Goal: Task Accomplishment & Management: Manage account settings

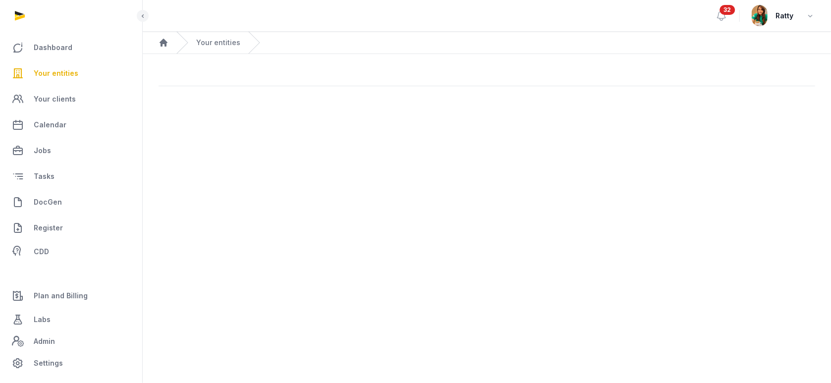
click at [62, 69] on span "Your entities" at bounding box center [56, 73] width 45 height 12
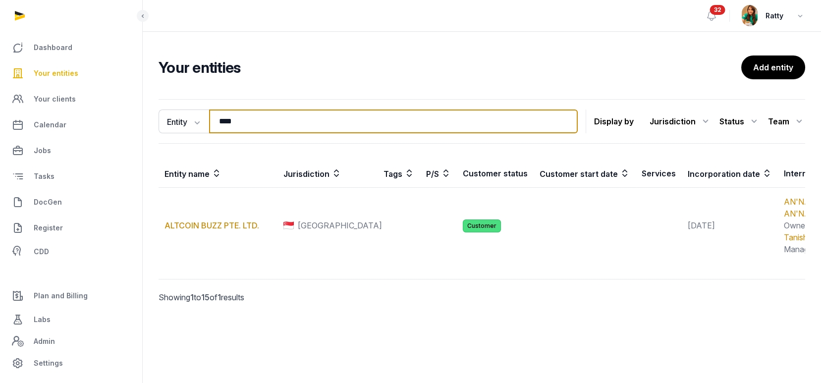
drag, startPoint x: 250, startPoint y: 123, endPoint x: 69, endPoint y: 83, distance: 184.7
click at [69, 83] on div "Dashboard Your entities Your clients Calendar Jobs Tasks DocGen Register CDD Pl…" at bounding box center [410, 191] width 821 height 383
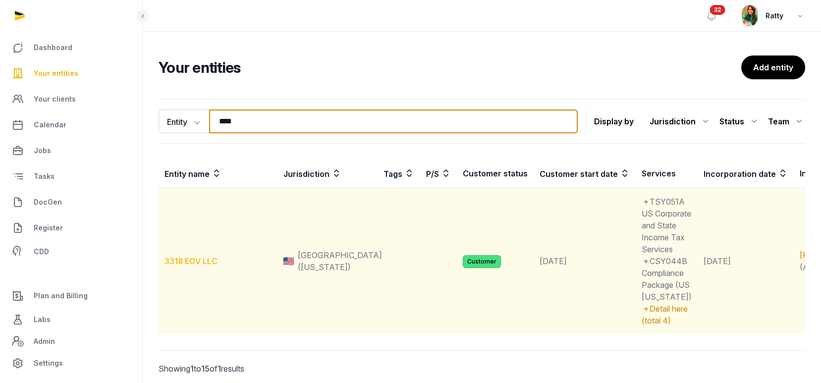
type input "****"
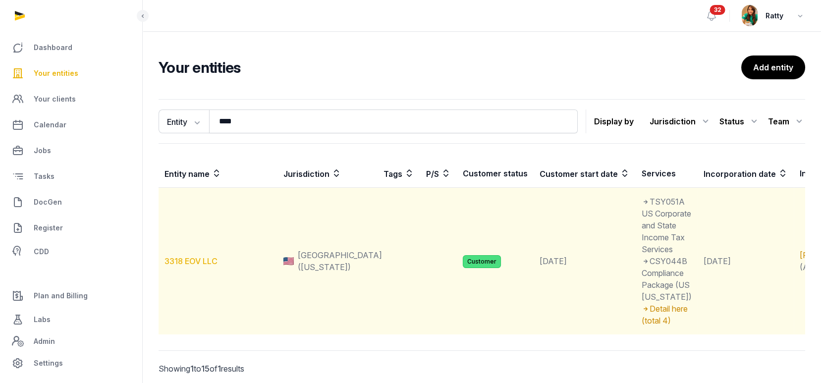
click at [191, 266] on link "3318 EOV LLC" at bounding box center [190, 261] width 53 height 10
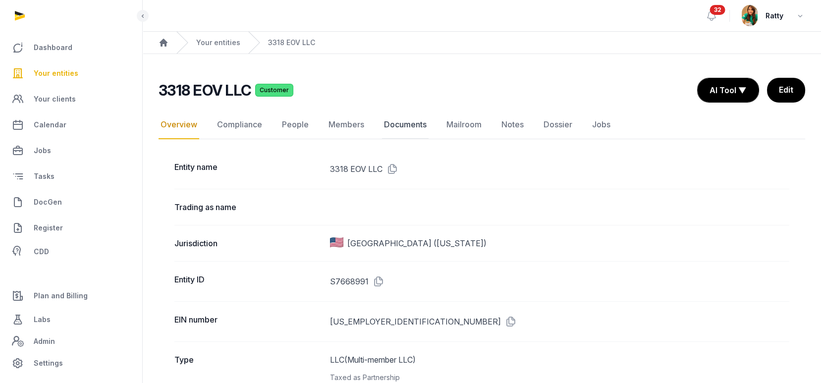
click at [401, 124] on link "Documents" at bounding box center [405, 124] width 47 height 29
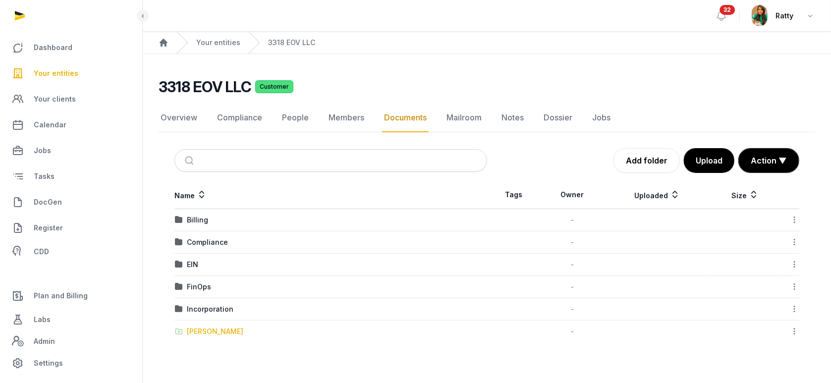
click at [205, 331] on div "[PERSON_NAME]" at bounding box center [215, 331] width 56 height 10
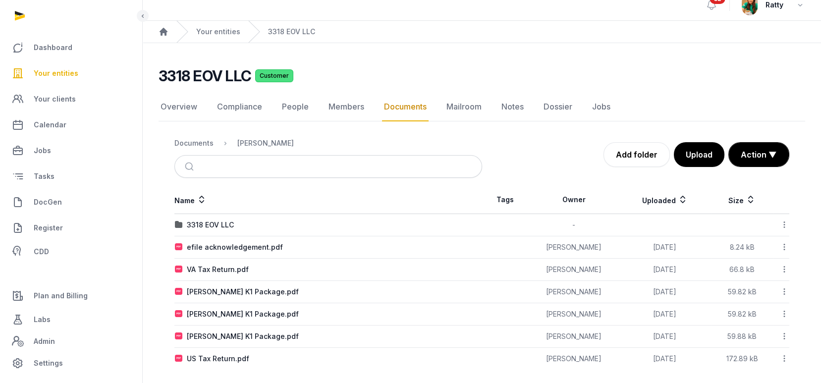
scroll to position [16, 0]
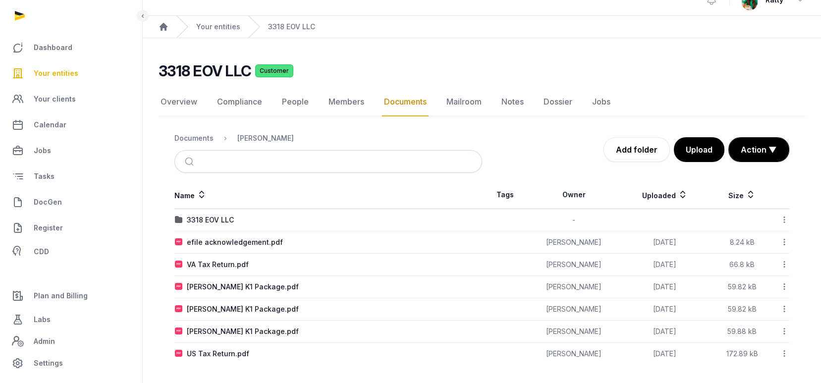
click at [377, 115] on nav "Overview Compliance People Members Documents Mailroom Notes Dossier Jobs" at bounding box center [482, 102] width 647 height 29
click at [753, 153] on button "Action ▼" at bounding box center [759, 150] width 60 height 24
click at [747, 170] on div "Start select" at bounding box center [749, 171] width 79 height 20
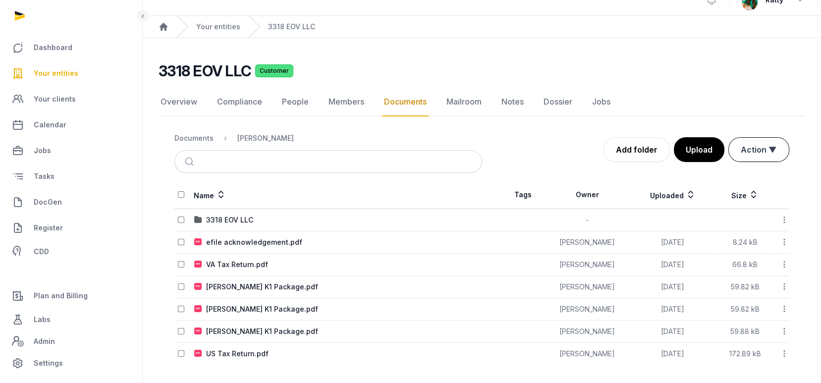
click at [756, 156] on button "Action ▼" at bounding box center [759, 150] width 60 height 24
click at [736, 187] on div "Move" at bounding box center [749, 191] width 79 height 20
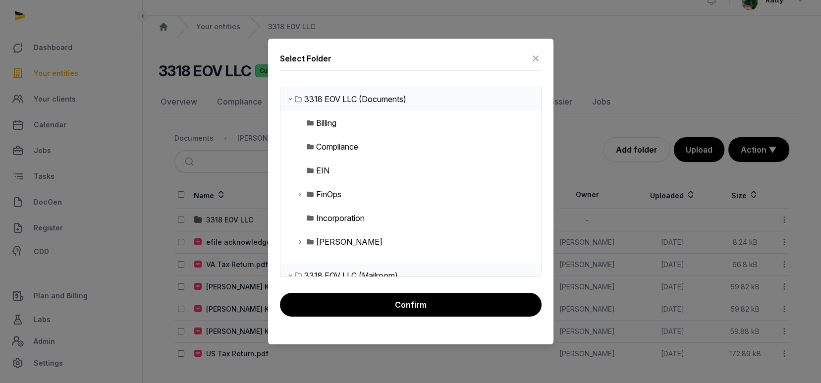
click at [300, 196] on icon at bounding box center [300, 194] width 8 height 12
click at [308, 217] on icon at bounding box center [308, 218] width 8 height 12
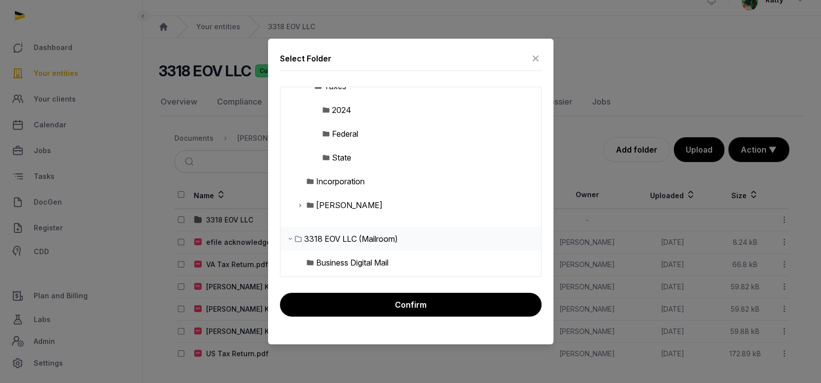
click at [336, 108] on div "2024" at bounding box center [341, 110] width 19 height 12
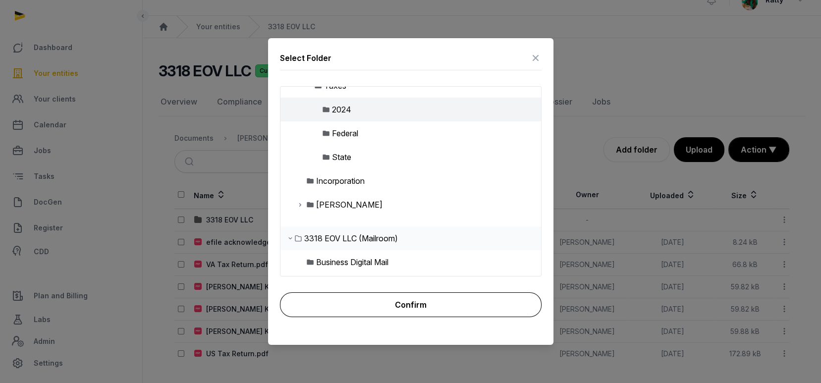
click at [386, 300] on button "Confirm" at bounding box center [411, 304] width 262 height 25
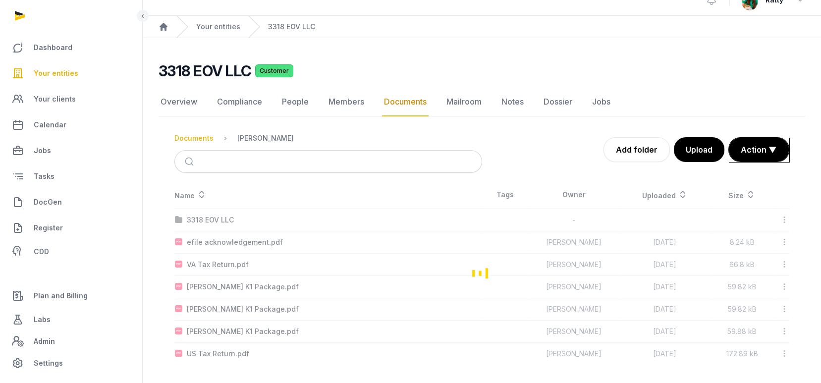
scroll to position [0, 0]
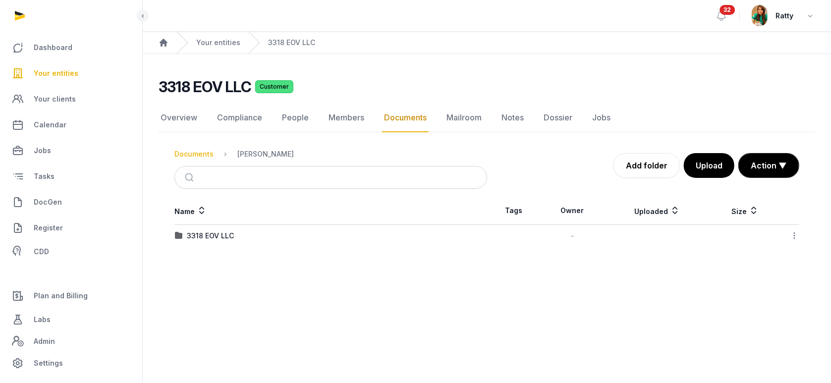
click at [198, 150] on div "Documents" at bounding box center [193, 154] width 39 height 10
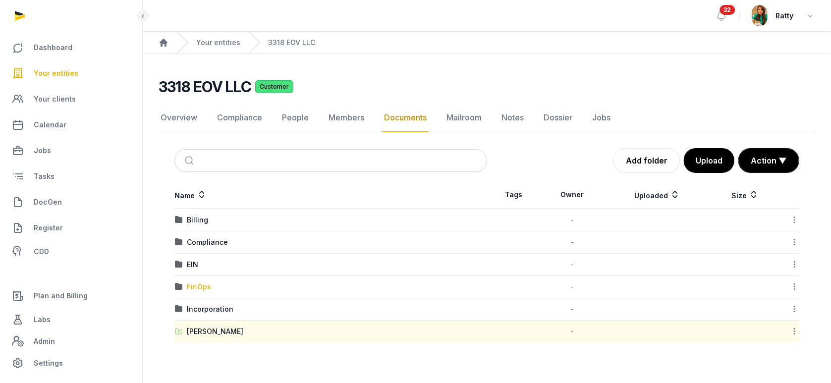
click at [195, 284] on div "FinOps" at bounding box center [199, 287] width 24 height 10
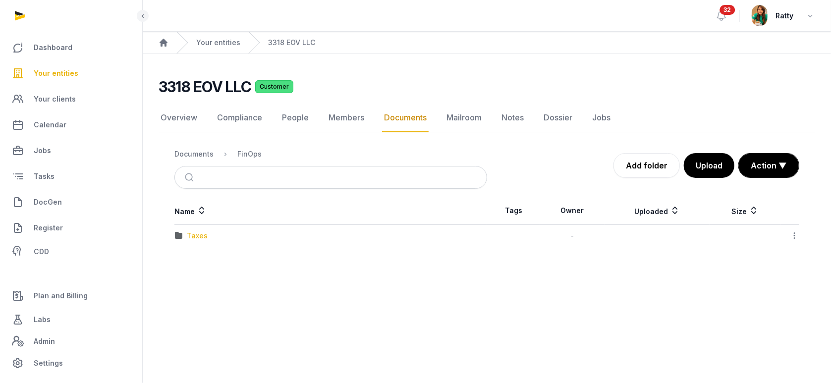
click at [194, 236] on div "Taxes" at bounding box center [197, 236] width 21 height 10
click at [194, 236] on div "2024" at bounding box center [196, 236] width 18 height 10
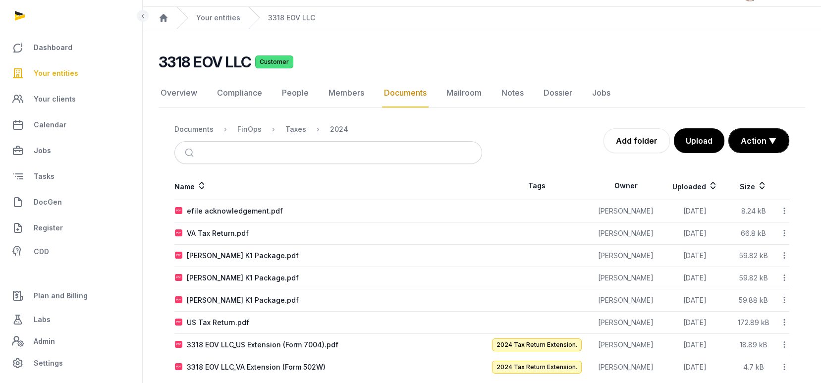
scroll to position [39, 0]
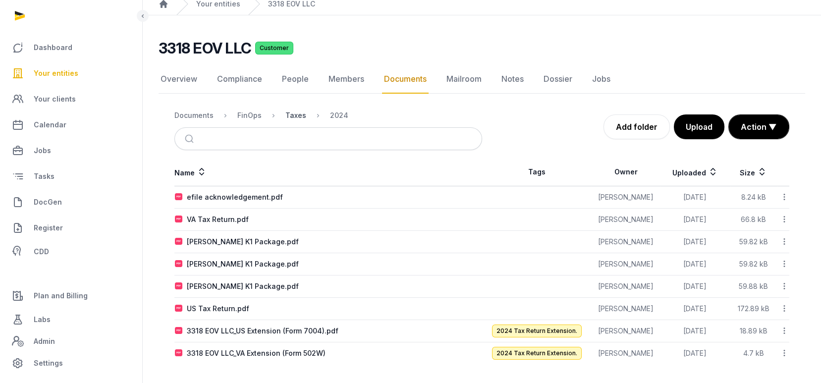
click at [297, 114] on div "Taxes" at bounding box center [295, 115] width 21 height 10
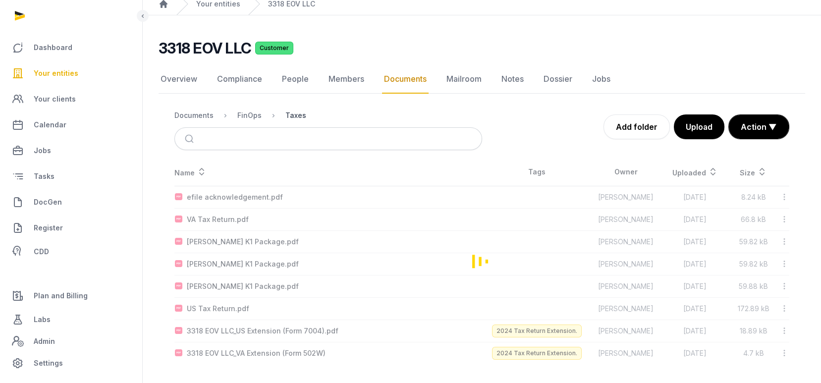
scroll to position [0, 0]
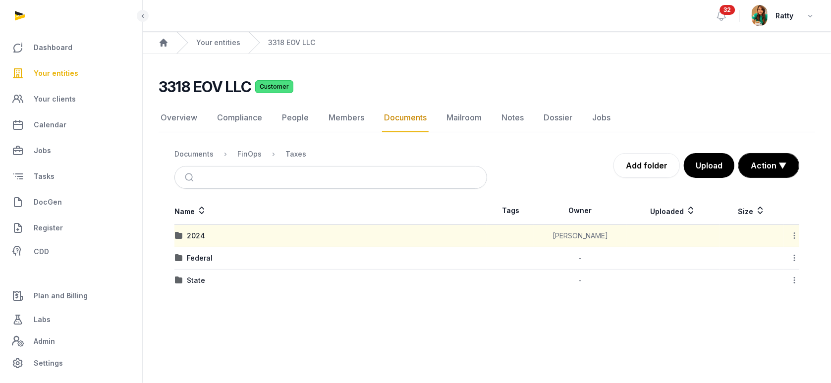
click at [793, 234] on icon at bounding box center [794, 235] width 9 height 10
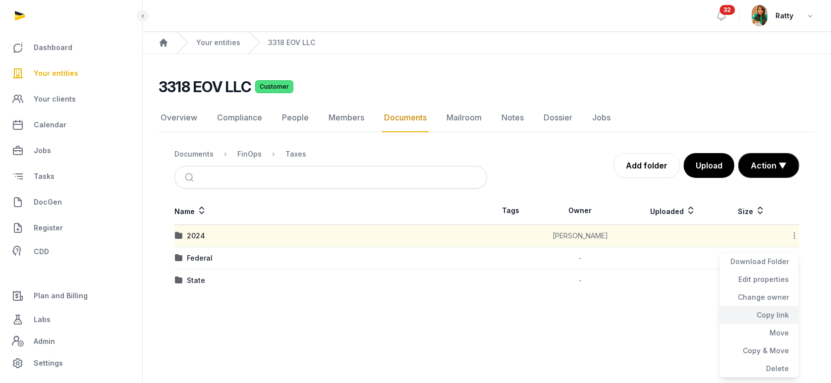
click at [767, 308] on div "Copy link" at bounding box center [758, 315] width 79 height 18
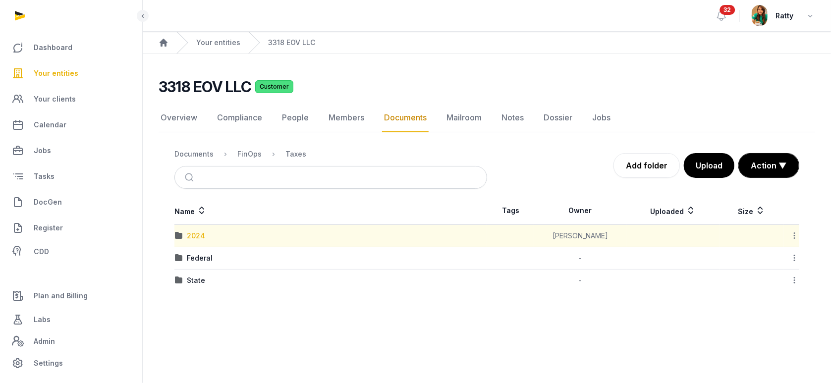
click at [194, 232] on div "2024" at bounding box center [196, 236] width 18 height 10
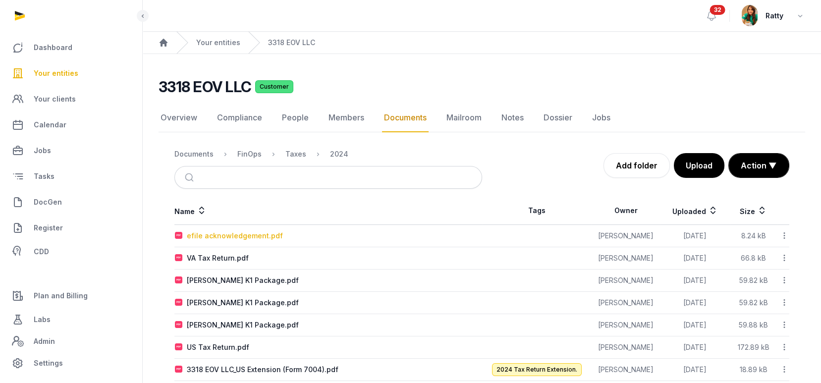
scroll to position [39, 0]
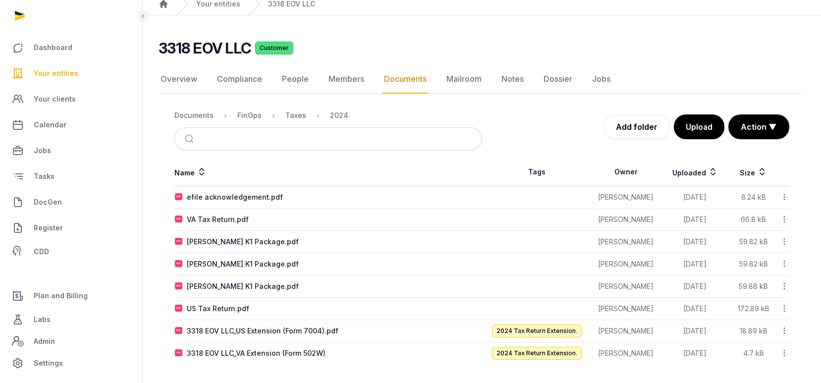
click at [785, 199] on icon at bounding box center [784, 197] width 9 height 10
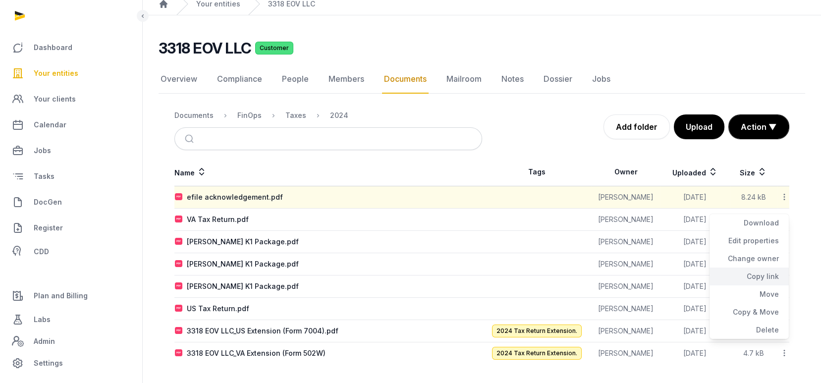
click at [764, 270] on div "Copy link" at bounding box center [748, 277] width 79 height 18
click at [782, 306] on icon at bounding box center [784, 308] width 9 height 10
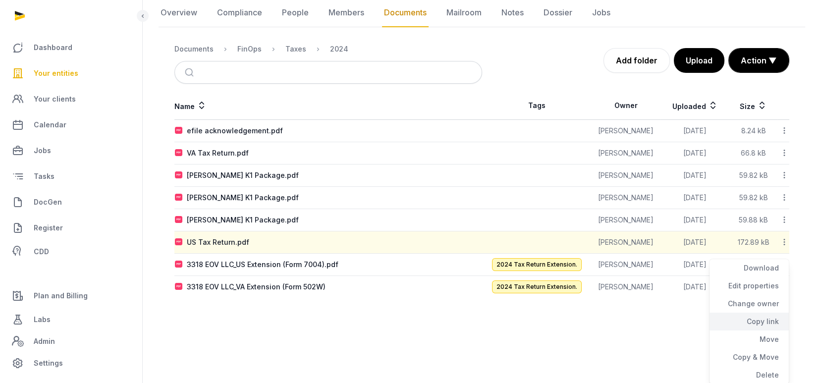
click at [761, 319] on div "Copy link" at bounding box center [748, 322] width 79 height 18
